Goal: Task Accomplishment & Management: Manage account settings

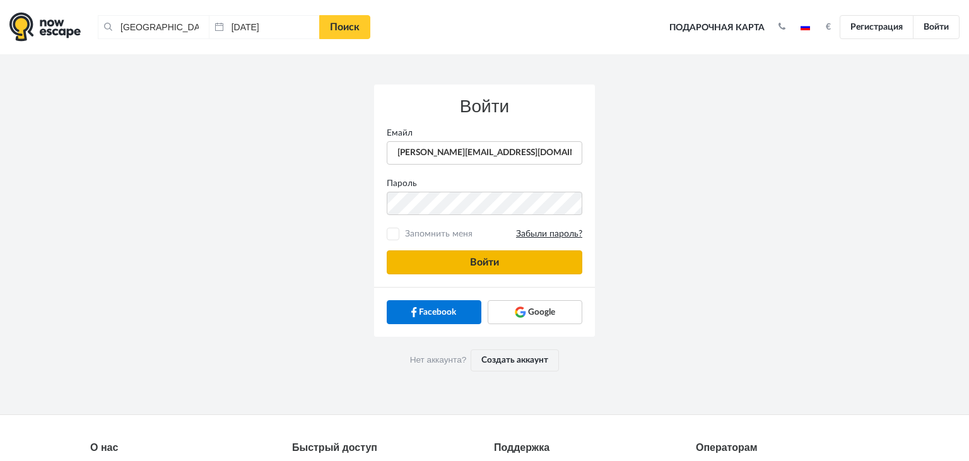
type input "anatoly@imaginaris.ee"
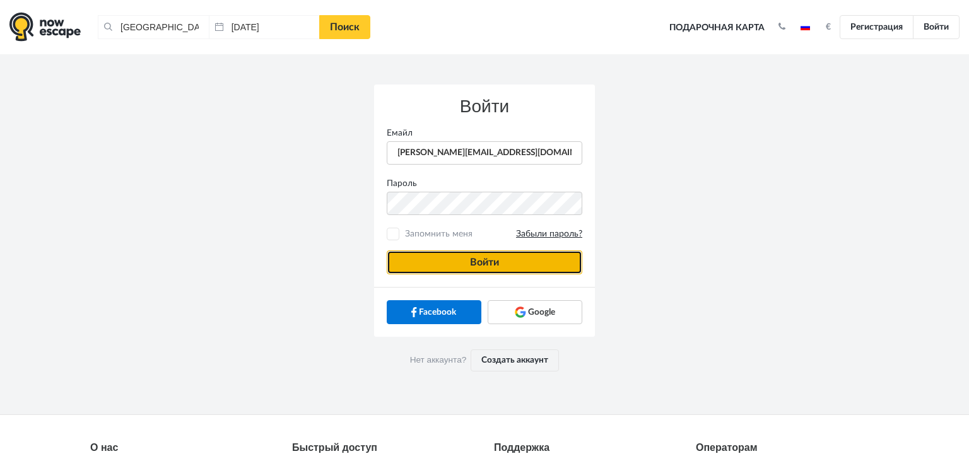
click at [478, 259] on button "Войти" at bounding box center [485, 263] width 196 height 24
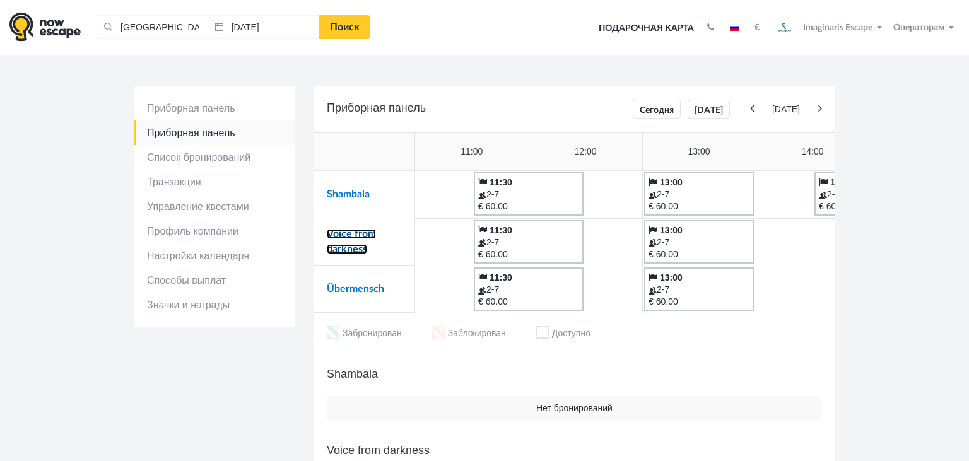
click at [334, 233] on link "Voice from darkness" at bounding box center [351, 241] width 49 height 25
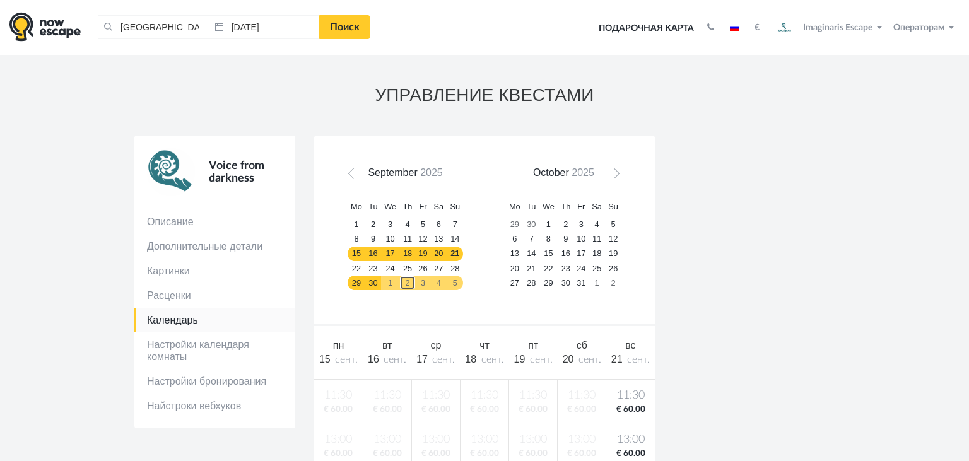
click at [401, 282] on link "2" at bounding box center [407, 283] width 16 height 15
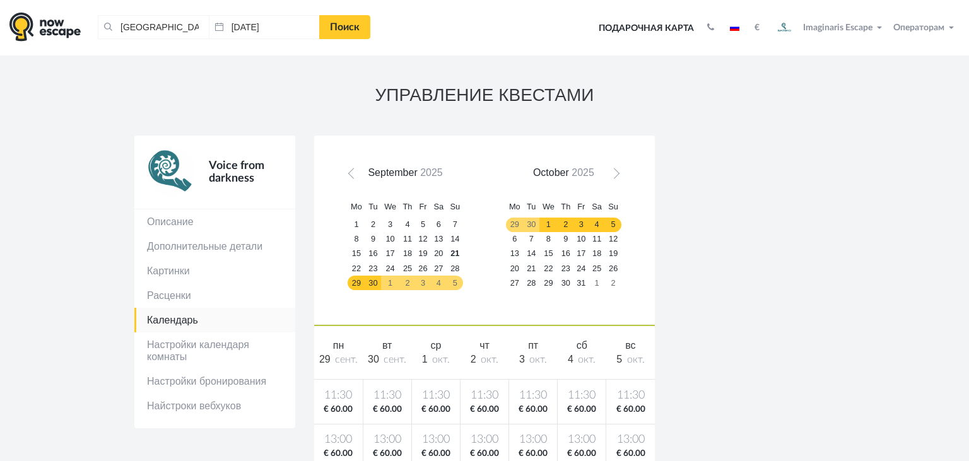
scroll to position [174, 0]
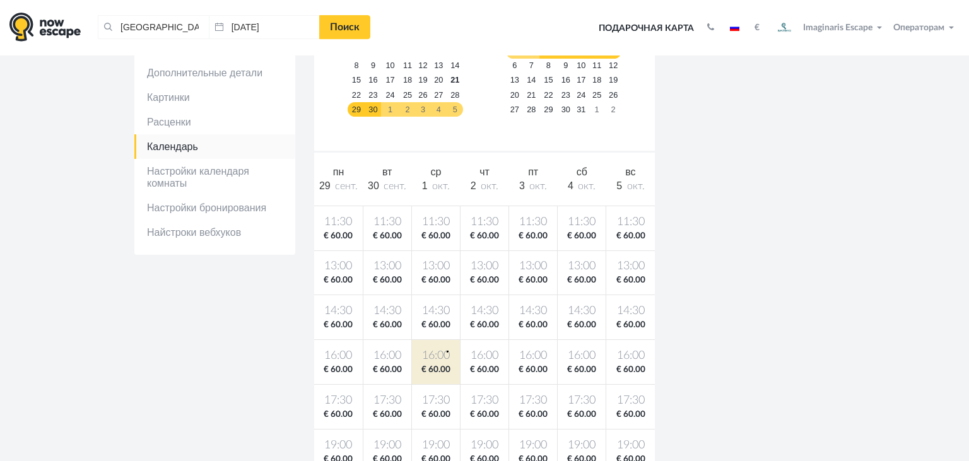
click at [447, 351] on body "Таллин, Эстония Очистить все Таллин, Эстония 21.09.2025 Поиск Toggle navigation…" at bounding box center [484, 458] width 969 height 1264
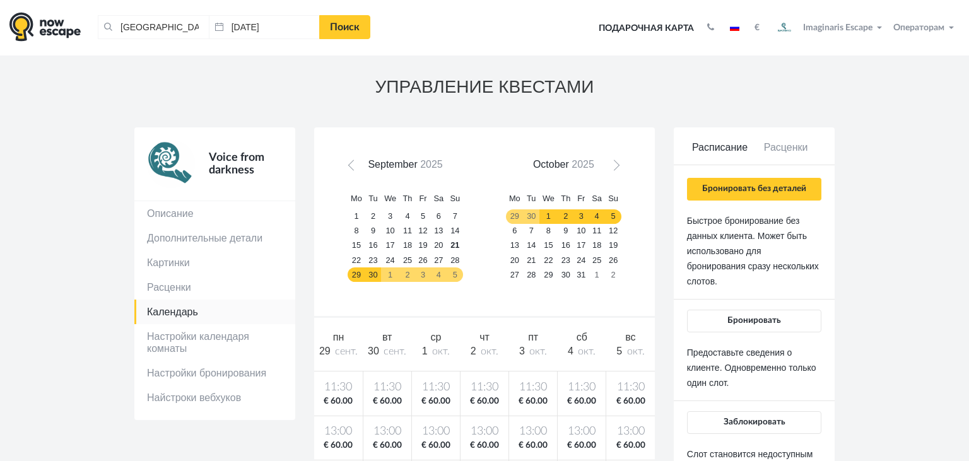
scroll to position [0, 0]
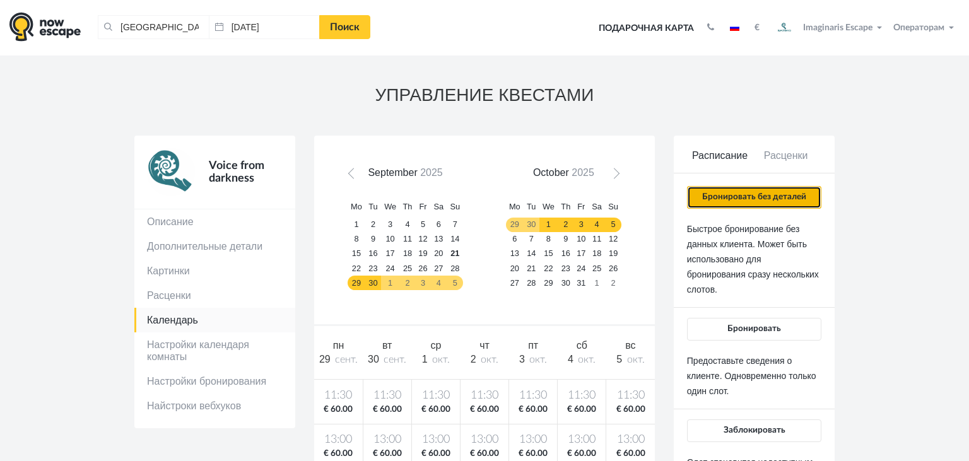
click at [733, 193] on button "Бронировать без деталей" at bounding box center [754, 197] width 134 height 23
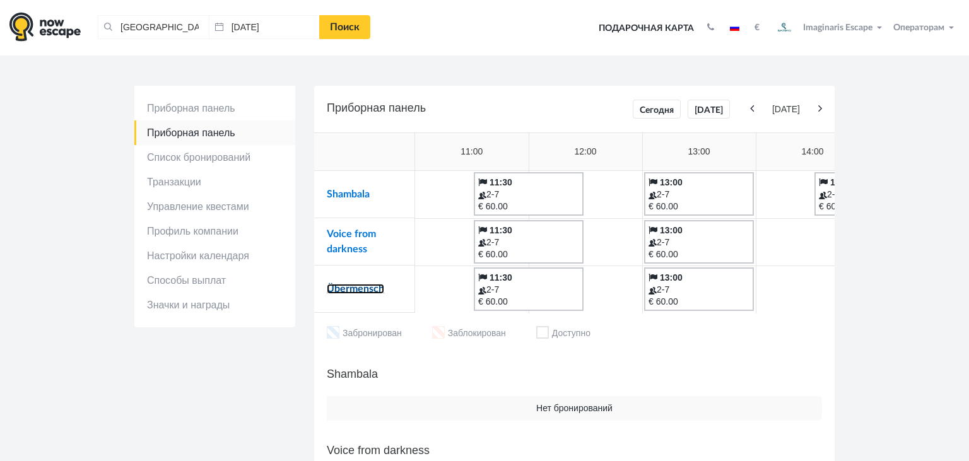
click at [357, 287] on link "Übermensch" at bounding box center [355, 289] width 57 height 10
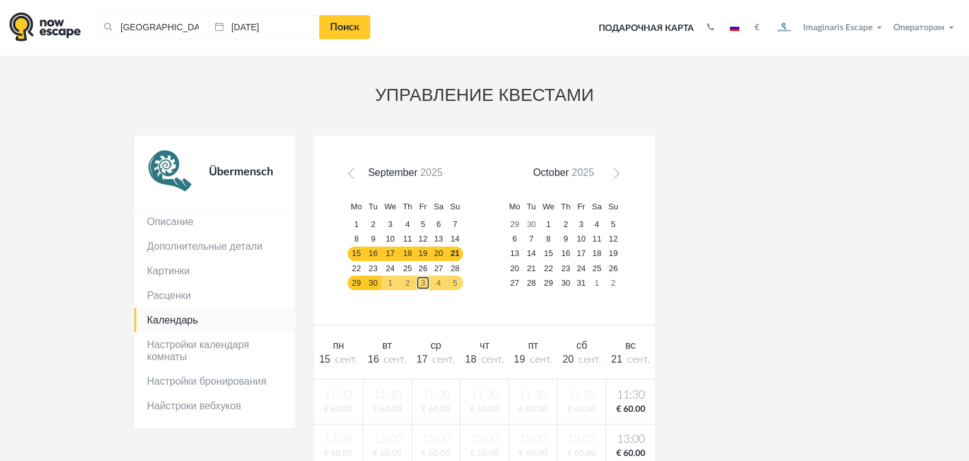
click at [416, 285] on link "3" at bounding box center [423, 283] width 15 height 15
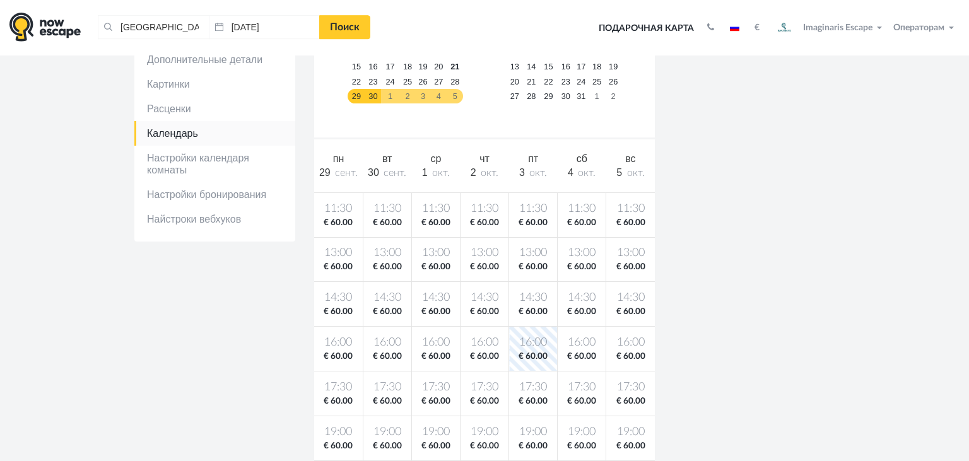
scroll to position [192, 0]
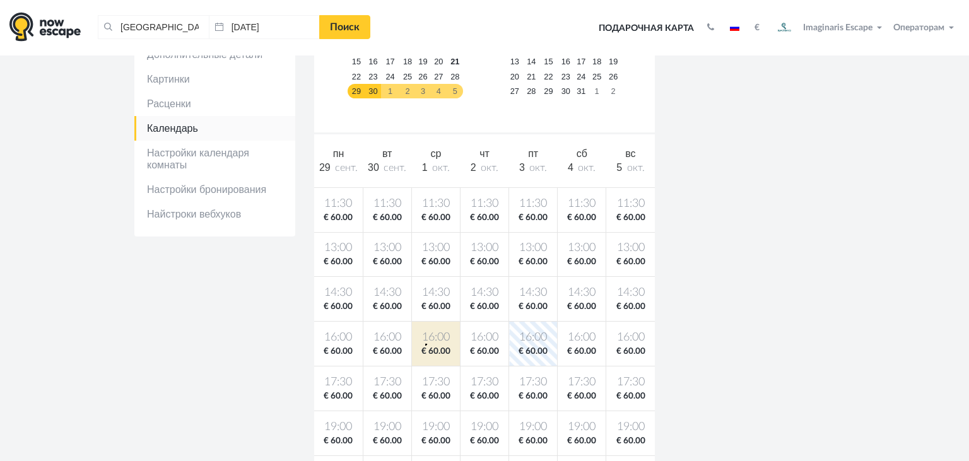
click at [425, 343] on span "16:00" at bounding box center [436, 338] width 43 height 16
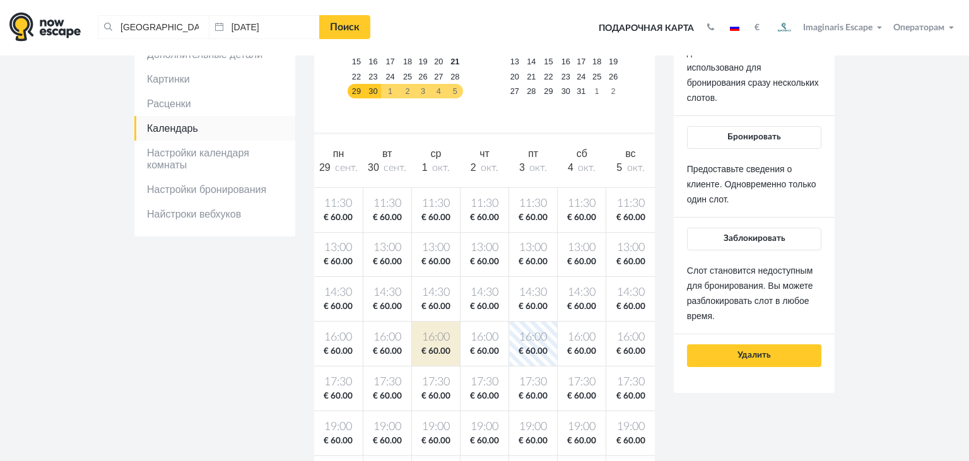
scroll to position [0, 0]
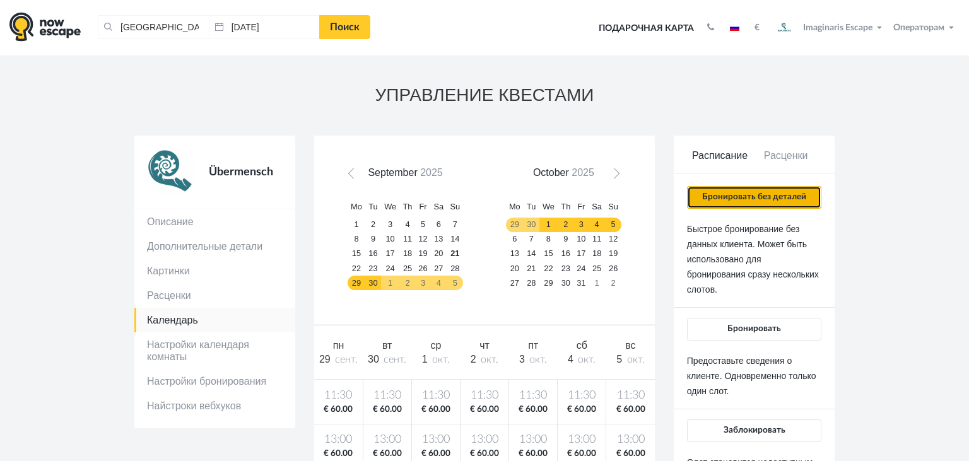
click at [743, 198] on button "Бронировать без деталей" at bounding box center [754, 197] width 134 height 23
